Goal: Task Accomplishment & Management: Complete application form

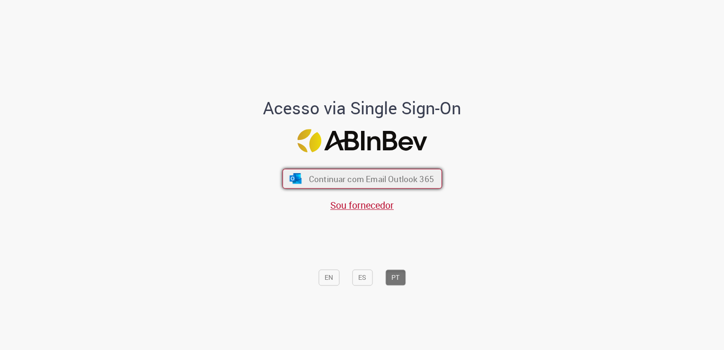
click at [305, 181] on button "Continuar com Email Outlook 365" at bounding box center [362, 179] width 160 height 20
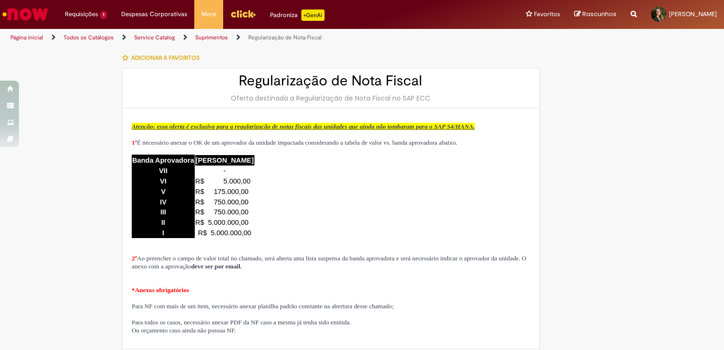
type input "**********"
click at [241, 146] on span "1º É necessário anexar o OK de um aprovador da unidade impactada considerando a…" at bounding box center [294, 142] width 325 height 7
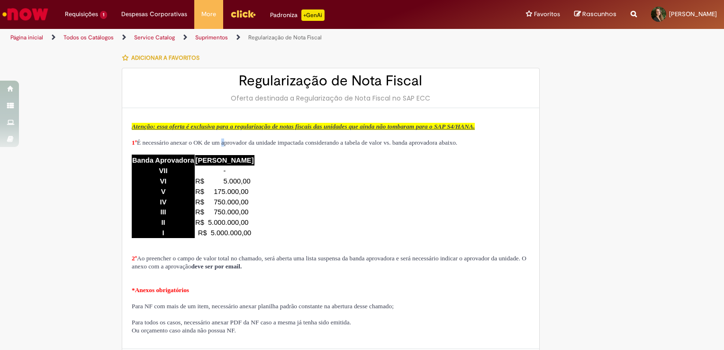
click at [241, 146] on span "1º É necessário anexar o OK de um aprovador da unidade impactada considerando a…" at bounding box center [294, 142] width 325 height 7
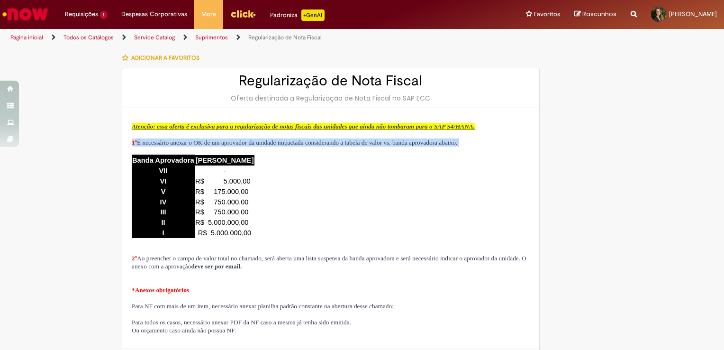
drag, startPoint x: 241, startPoint y: 151, endPoint x: 324, endPoint y: 153, distance: 83.4
click at [324, 146] on span "1º É necessário anexar o OK de um aprovador da unidade impactada considerando a…" at bounding box center [294, 142] width 325 height 7
drag, startPoint x: 324, startPoint y: 153, endPoint x: 277, endPoint y: 225, distance: 85.9
click at [324, 146] on span "1º É necessário anexar o OK de um aprovador da unidade impactada considerando a…" at bounding box center [294, 142] width 325 height 7
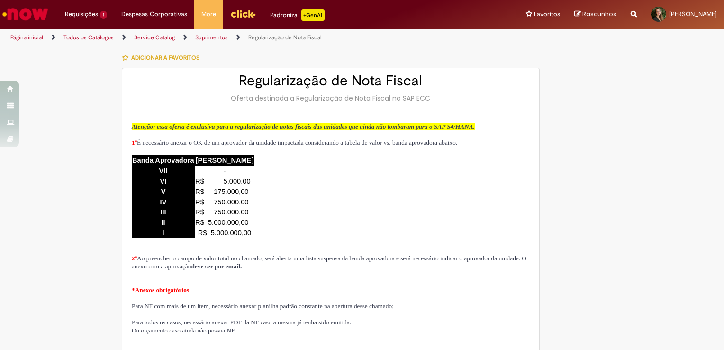
click at [318, 183] on div "Atenção: essa oferta é exclusiva para a regularização de notas fiscais das unid…" at bounding box center [331, 228] width 398 height 212
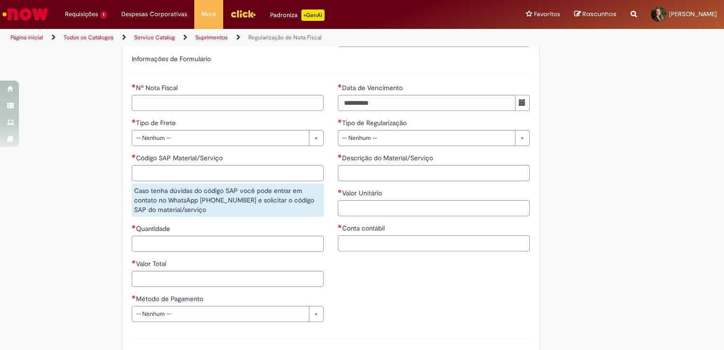
scroll to position [474, 0]
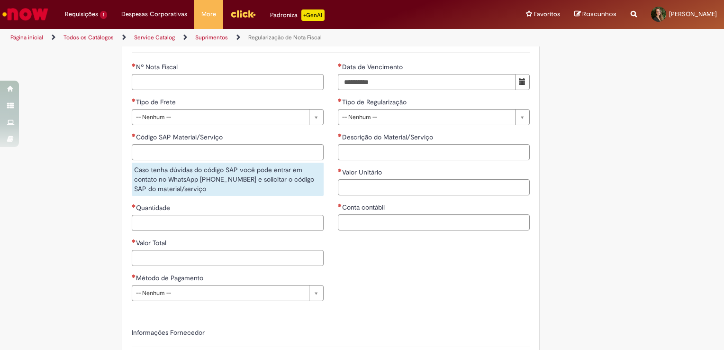
click at [203, 196] on div "Caso tenha dúvidas do código SAP você pode entrar em contato no WhatsApp [PHONE…" at bounding box center [228, 178] width 192 height 33
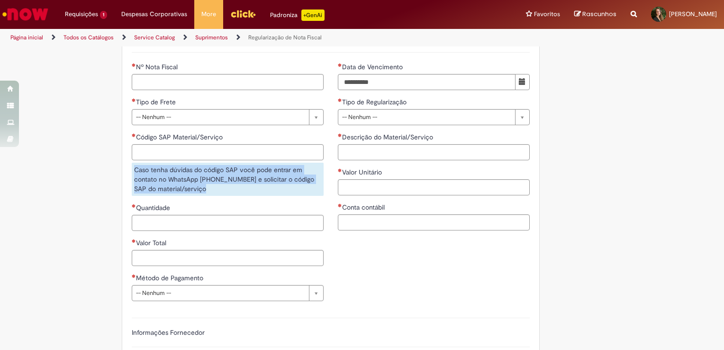
click at [203, 196] on div "Caso tenha dúvidas do código SAP você pode entrar em contato no WhatsApp [PHONE…" at bounding box center [228, 178] width 192 height 33
drag, startPoint x: 203, startPoint y: 202, endPoint x: 203, endPoint y: 218, distance: 16.6
click at [203, 217] on div "**********" at bounding box center [228, 185] width 206 height 246
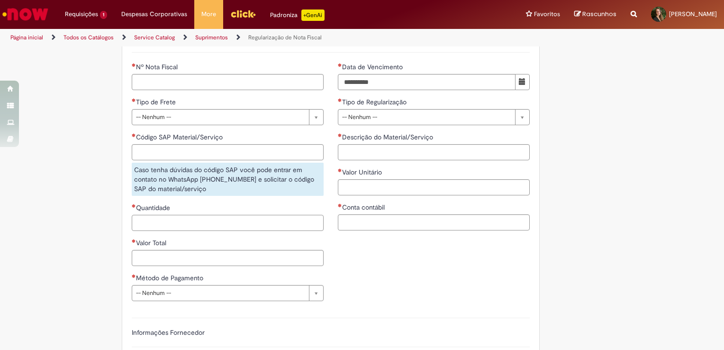
click at [197, 231] on input "Quantidade" at bounding box center [228, 223] width 192 height 16
click at [394, 285] on div "**********" at bounding box center [331, 185] width 412 height 246
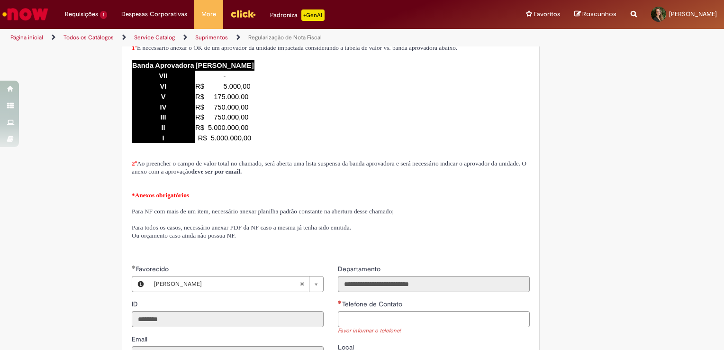
scroll to position [95, 0]
click at [413, 175] on span "2º Ao preencher o campo de valor total no chamado, será aberta uma lista suspen…" at bounding box center [329, 167] width 395 height 15
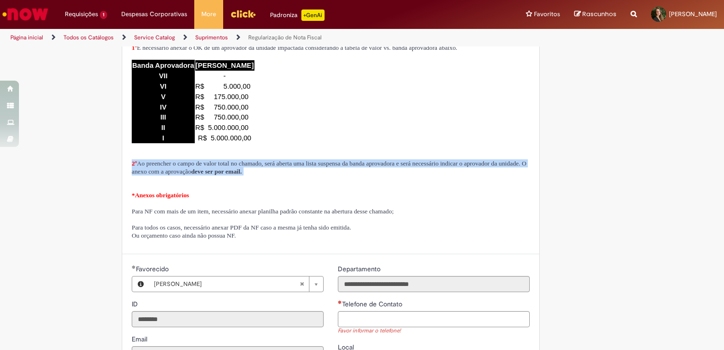
drag, startPoint x: 413, startPoint y: 185, endPoint x: 427, endPoint y: 192, distance: 15.7
click at [427, 175] on p "2º Ao preencher o campo de valor total no chamado, será aberta uma lista suspen…" at bounding box center [331, 167] width 398 height 16
click at [372, 175] on span "2º Ao preencher o campo de valor total no chamado, será aberta uma lista suspen…" at bounding box center [329, 167] width 395 height 15
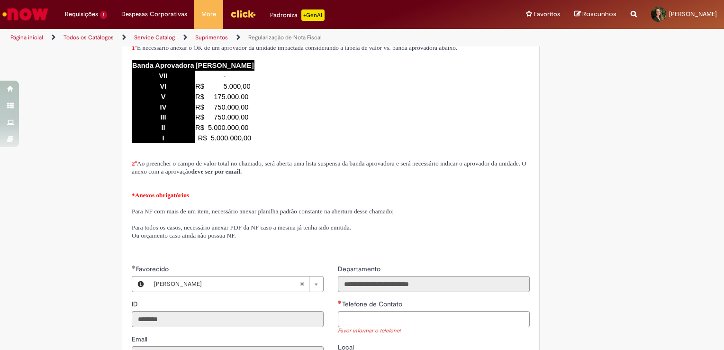
click at [279, 175] on span "2º Ao preencher o campo de valor total no chamado, será aberta uma lista suspen…" at bounding box center [329, 167] width 395 height 15
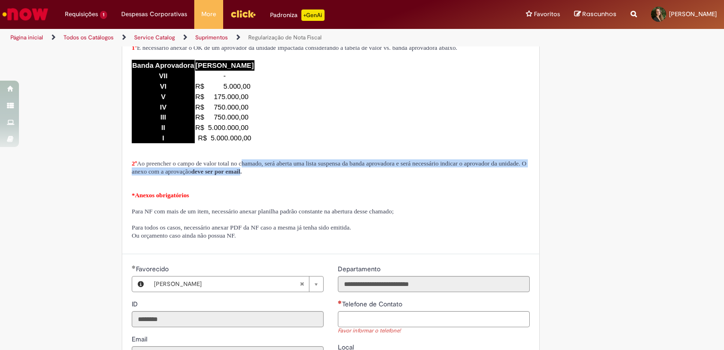
drag, startPoint x: 279, startPoint y: 184, endPoint x: 364, endPoint y: 190, distance: 85.0
click at [364, 175] on span "2º Ao preencher o campo de valor total no chamado, será aberta uma lista suspen…" at bounding box center [329, 167] width 395 height 15
click at [242, 175] on strong "deve ser por email." at bounding box center [216, 171] width 51 height 7
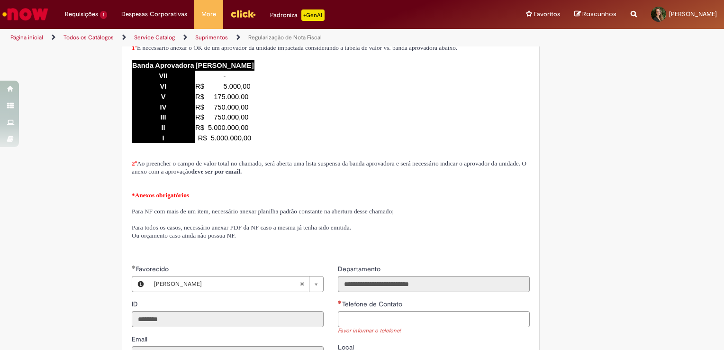
click at [436, 175] on p "2º Ao preencher o campo de valor total no chamado, será aberta uma lista suspen…" at bounding box center [331, 167] width 398 height 16
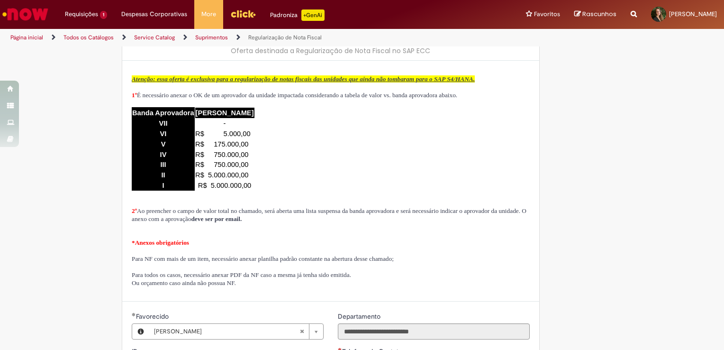
click at [198, 262] on span "Para NF com mais de um item, necessário anexar planilha padrão constante na abe…" at bounding box center [263, 258] width 262 height 7
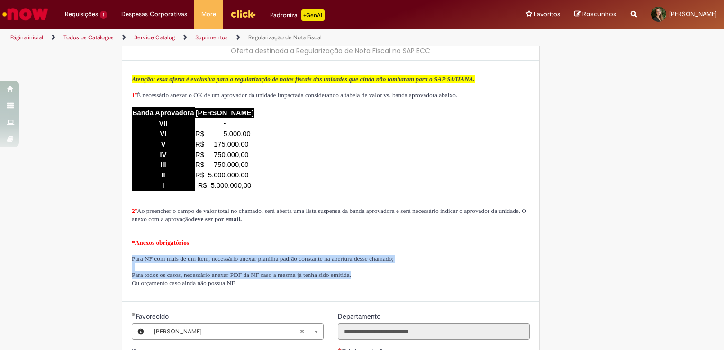
drag, startPoint x: 198, startPoint y: 281, endPoint x: 208, endPoint y: 298, distance: 19.3
click at [208, 287] on div "Atenção: essa oferta é exclusiva para a regularização de notas fiscais das unid…" at bounding box center [331, 181] width 398 height 212
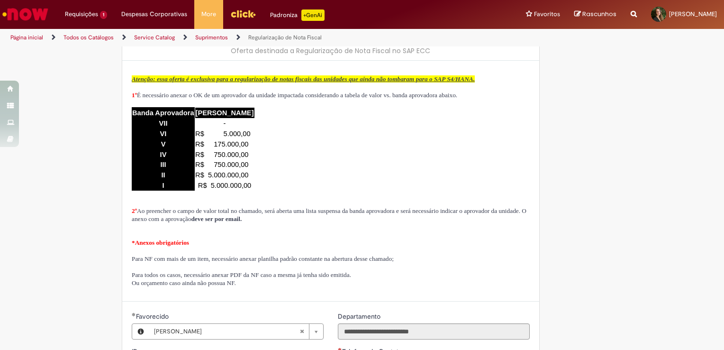
drag, startPoint x: 208, startPoint y: 298, endPoint x: 224, endPoint y: 304, distance: 16.8
click at [224, 286] on span "Ou orçamento caso ainda não possua NF." at bounding box center [184, 282] width 104 height 7
click at [295, 278] on span "Para todos os casos, necessário anexar PDF da NF caso a mesma já tenha sido emi…" at bounding box center [241, 274] width 219 height 7
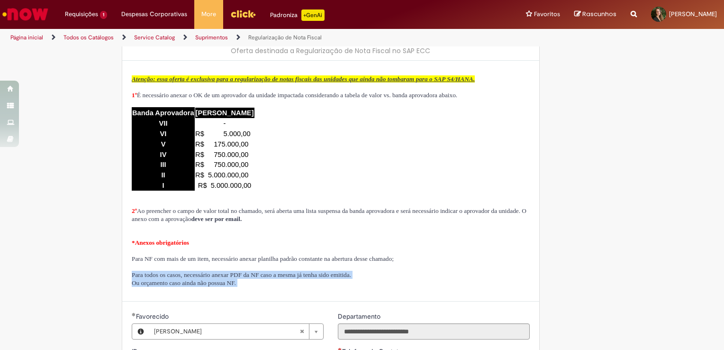
drag, startPoint x: 295, startPoint y: 297, endPoint x: 296, endPoint y: 307, distance: 10.0
click at [296, 287] on div "Atenção: essa oferta é exclusiva para a regularização de notas fiscais das unid…" at bounding box center [331, 181] width 398 height 212
click at [296, 287] on p "Ou orçamento caso ainda não possua NF." at bounding box center [331, 282] width 398 height 8
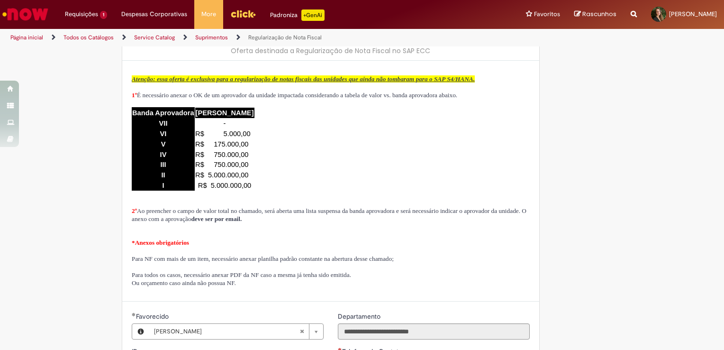
click at [233, 254] on p at bounding box center [331, 250] width 398 height 8
click at [218, 254] on p at bounding box center [331, 250] width 398 height 8
drag, startPoint x: 218, startPoint y: 271, endPoint x: 280, endPoint y: 266, distance: 62.7
click at [280, 254] on p at bounding box center [331, 250] width 398 height 8
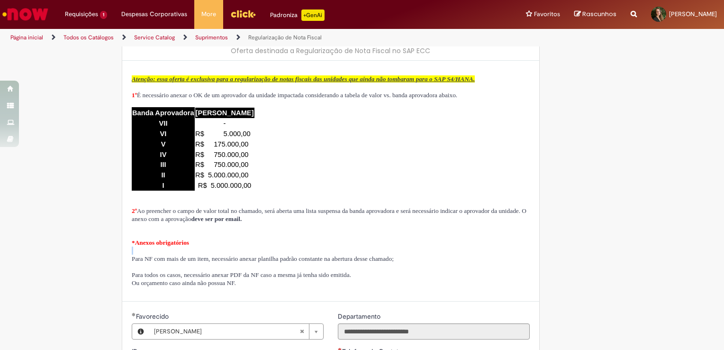
click at [280, 254] on p at bounding box center [331, 250] width 398 height 8
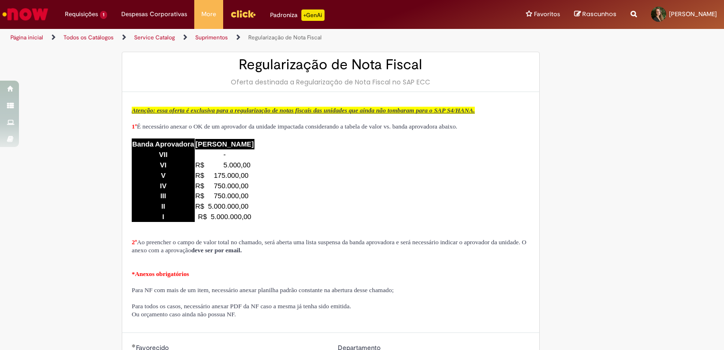
scroll to position [0, 0]
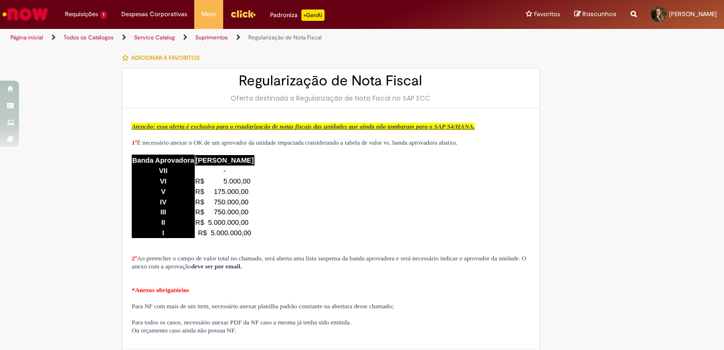
click at [278, 269] on span "2º Ao preencher o campo de valor total no chamado, será aberta uma lista suspen…" at bounding box center [329, 261] width 395 height 15
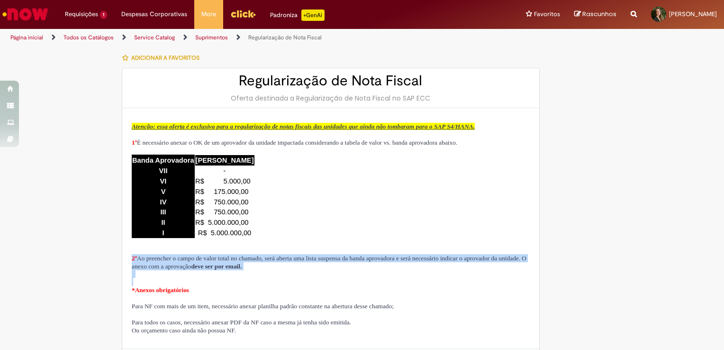
drag, startPoint x: 278, startPoint y: 281, endPoint x: 282, endPoint y: 306, distance: 25.0
click at [282, 306] on div "Atenção: essa oferta é exclusiva para a regularização de notas fiscais das unid…" at bounding box center [331, 228] width 398 height 212
click at [282, 294] on p "*Anexos obrigatórios" at bounding box center [331, 290] width 398 height 8
click at [418, 269] on span "2º Ao preencher o campo de valor total no chamado, será aberta uma lista suspen…" at bounding box center [329, 261] width 395 height 15
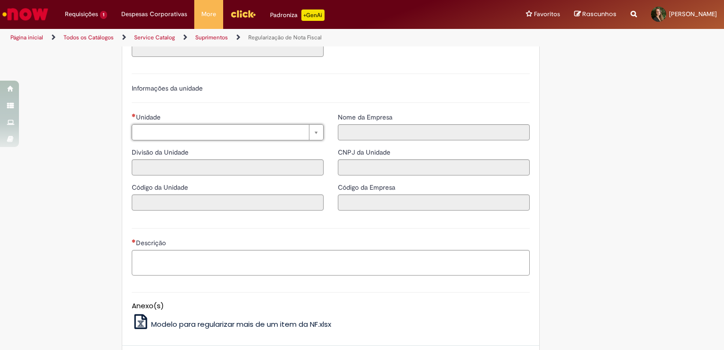
scroll to position [852, 0]
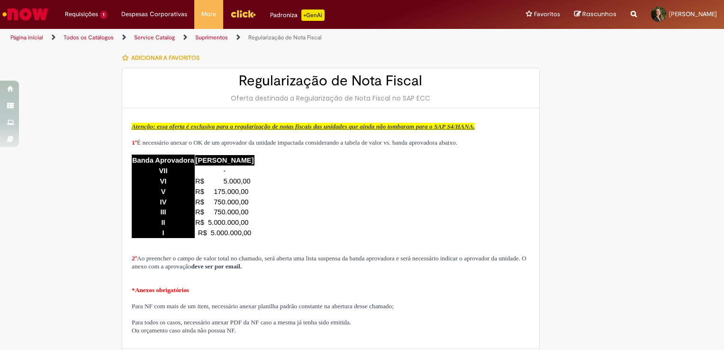
type input "**********"
